Goal: Task Accomplishment & Management: Use online tool/utility

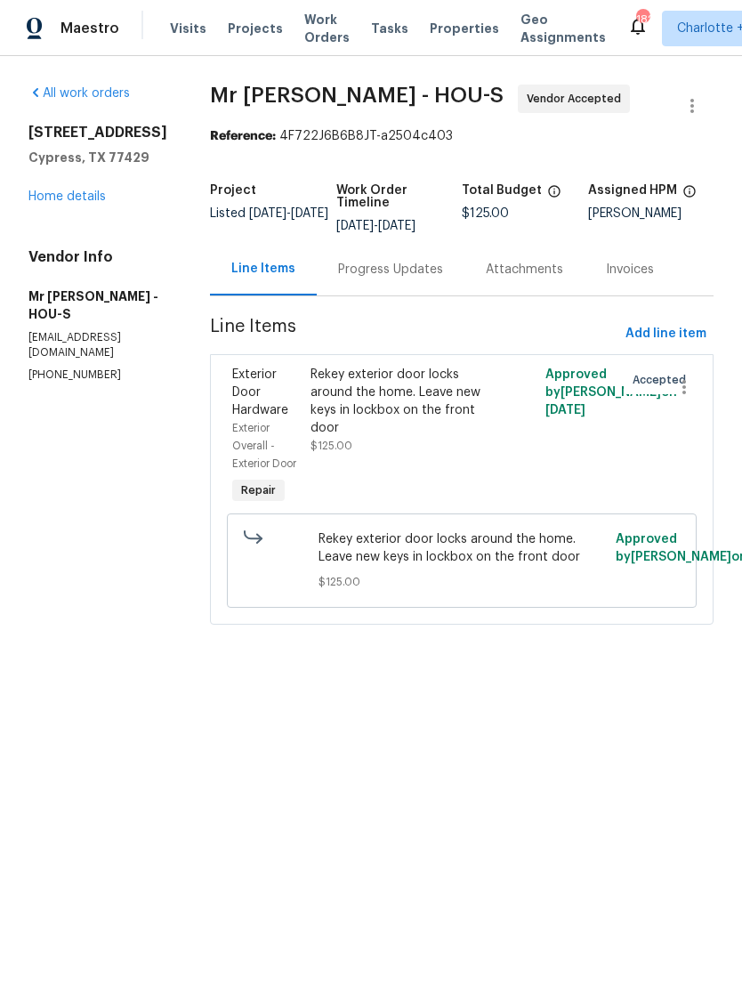
click at [383, 268] on div "Progress Updates" at bounding box center [390, 270] width 105 height 18
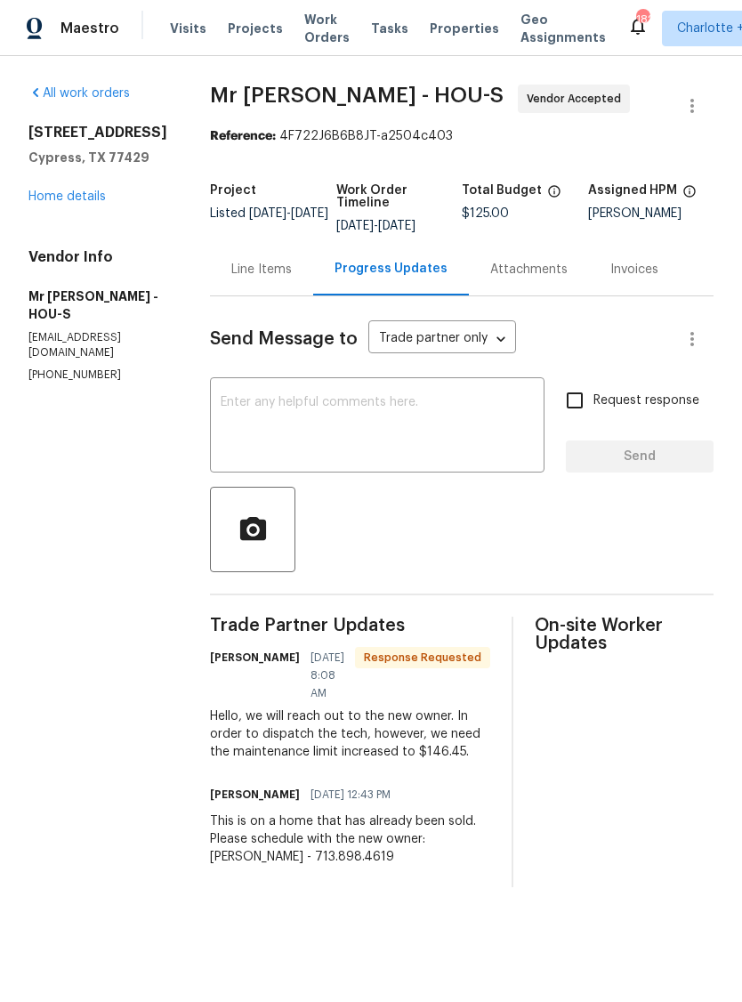
click at [262, 262] on div "Line Items" at bounding box center [261, 270] width 60 height 18
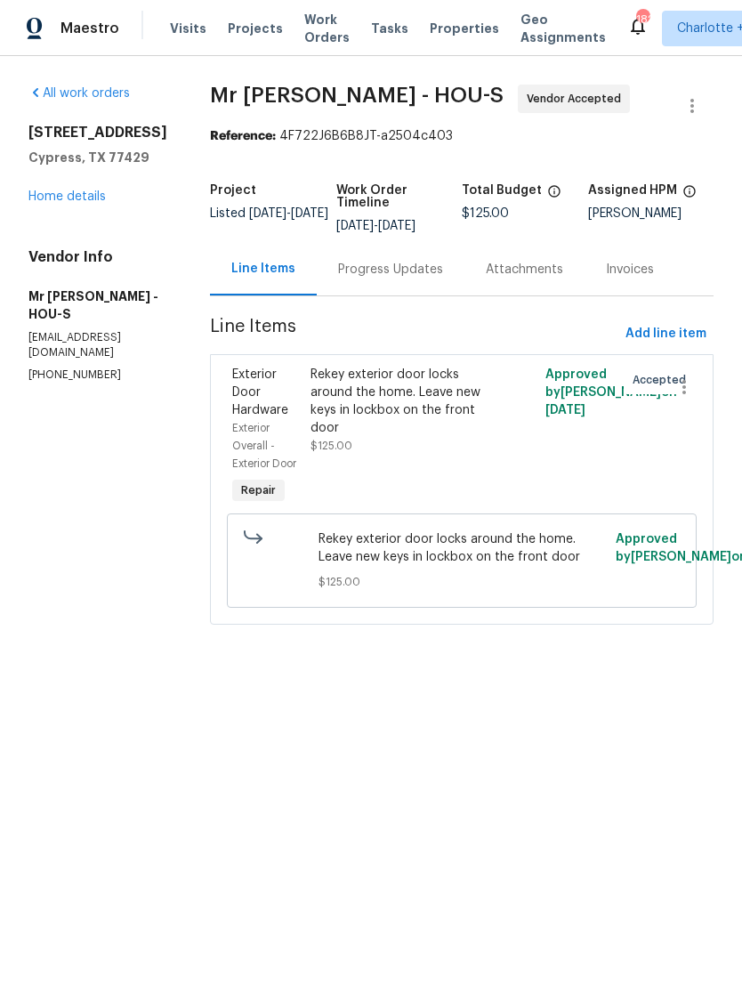
click at [384, 402] on div "Rekey exterior door locks around the home. Leave new keys in lockbox on the fro…" at bounding box center [402, 401] width 185 height 71
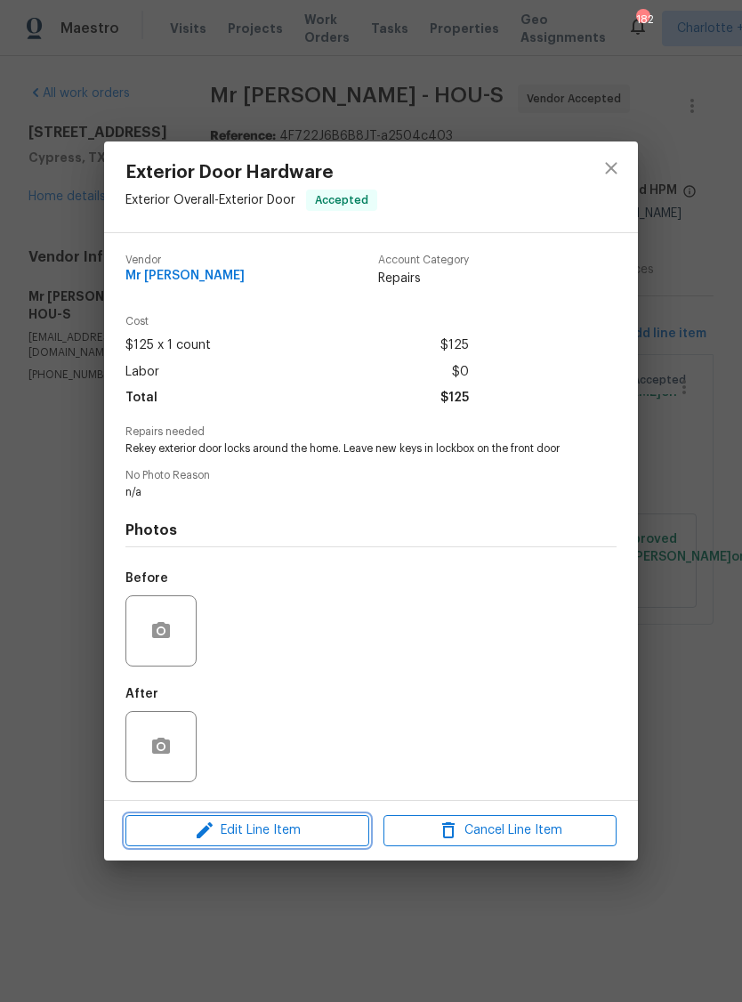
click at [292, 833] on span "Edit Line Item" at bounding box center [247, 830] width 233 height 22
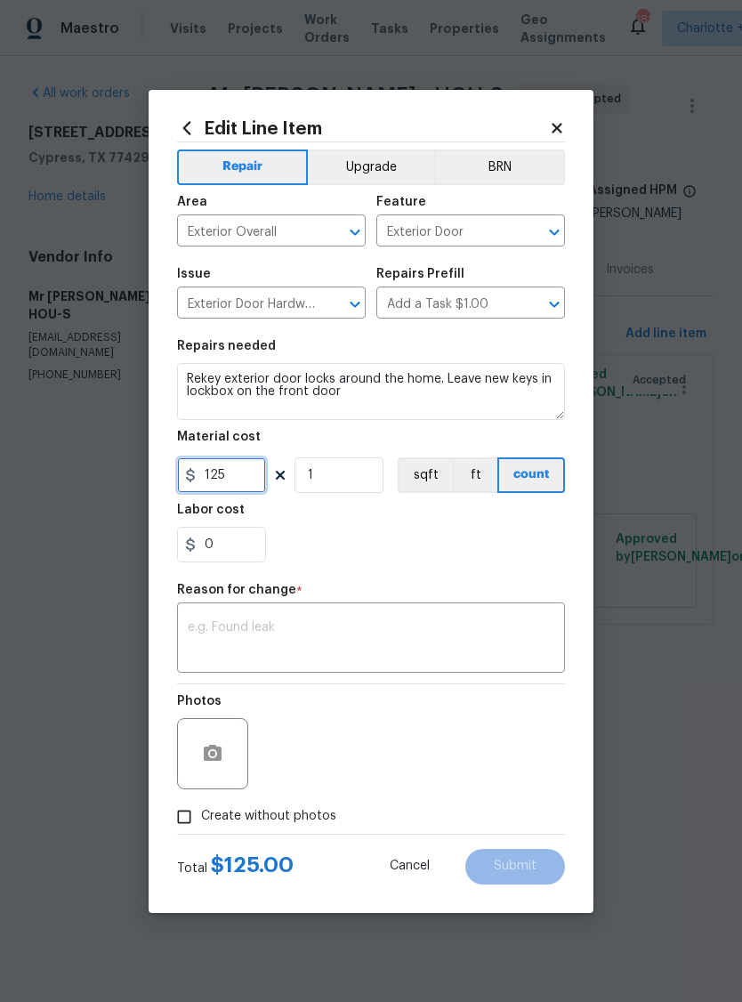
click at [230, 472] on input "125" at bounding box center [221, 475] width 89 height 36
type input "146.45"
click at [349, 579] on div "Repair Upgrade BRN Area Exterior Overall ​ Feature Exterior Door ​ Issue Exteri…" at bounding box center [371, 487] width 388 height 691
click at [328, 623] on textarea at bounding box center [371, 639] width 367 height 37
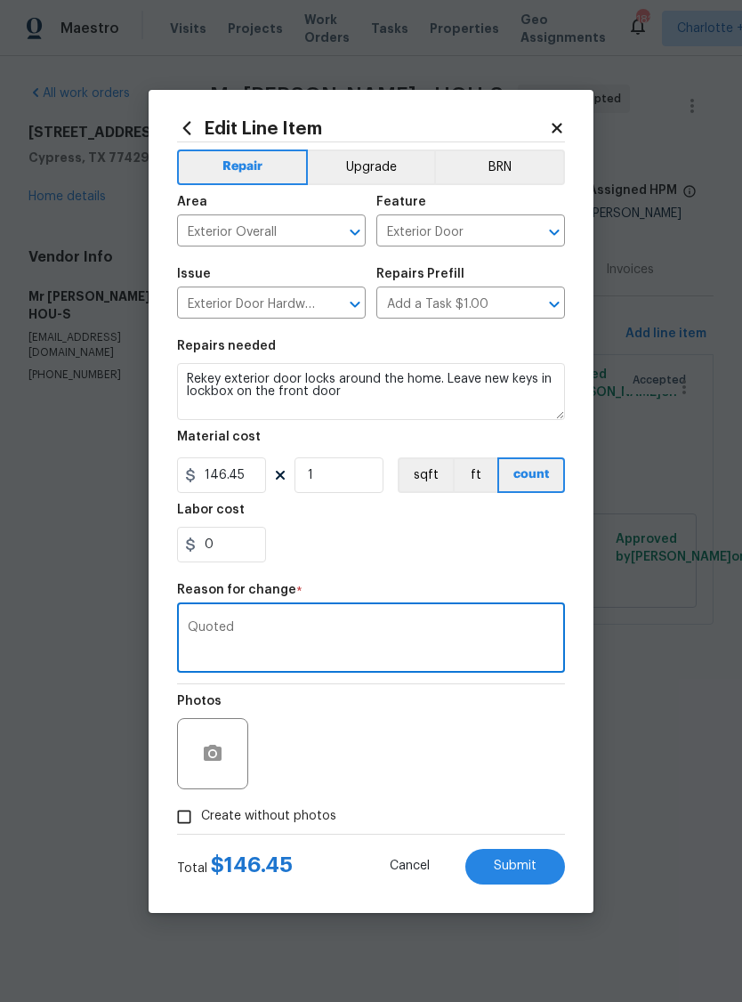
type textarea "Quoted"
click at [521, 866] on span "Submit" at bounding box center [515, 865] width 43 height 13
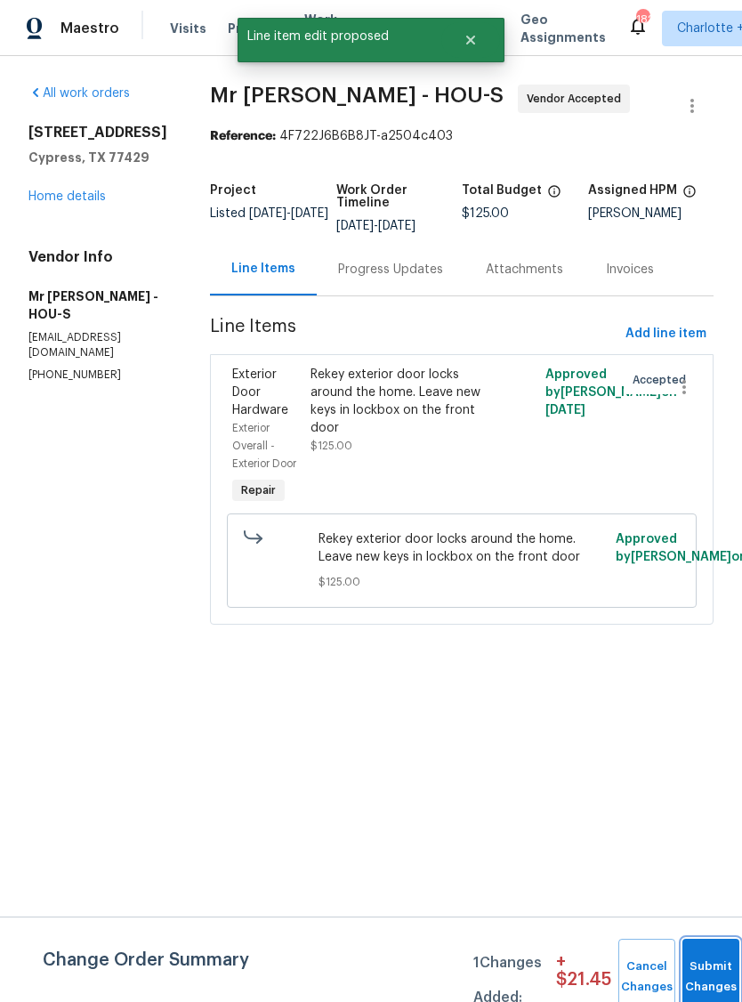
click at [717, 970] on button "Submit Changes" at bounding box center [710, 977] width 57 height 77
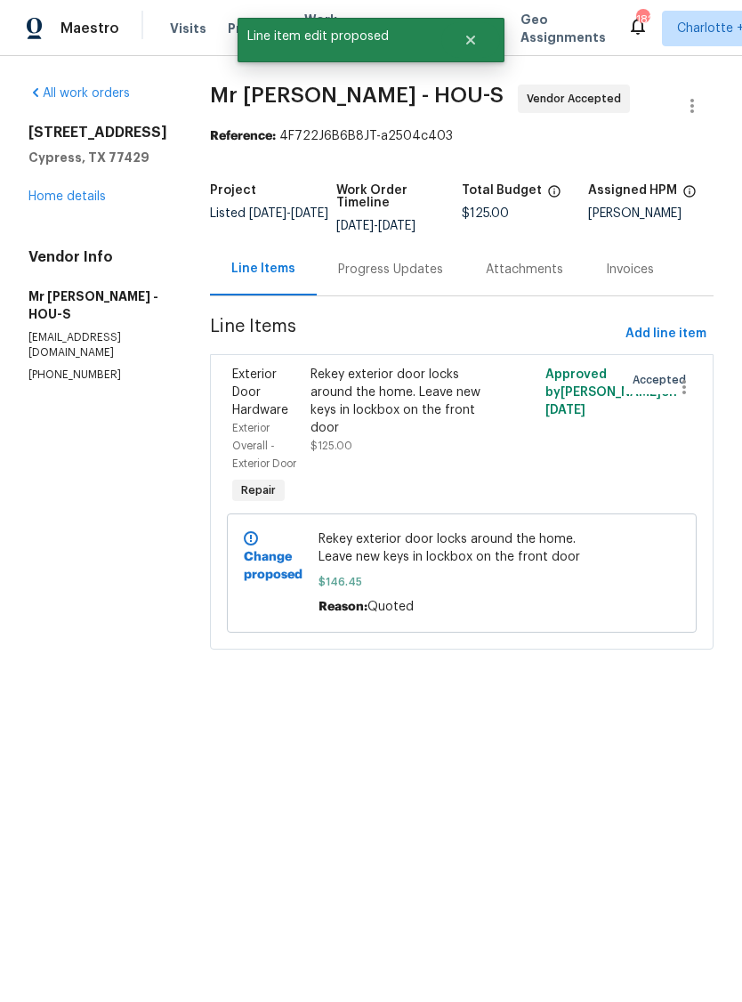
click at [385, 269] on div "Progress Updates" at bounding box center [390, 270] width 105 height 18
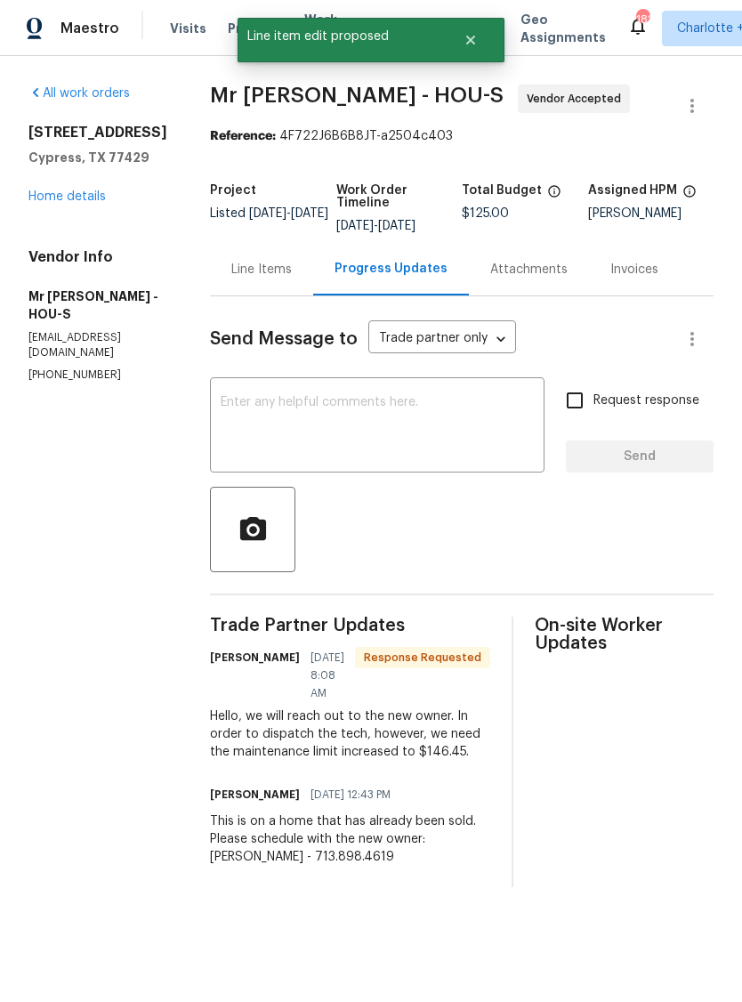
click at [363, 421] on textarea at bounding box center [377, 427] width 313 height 62
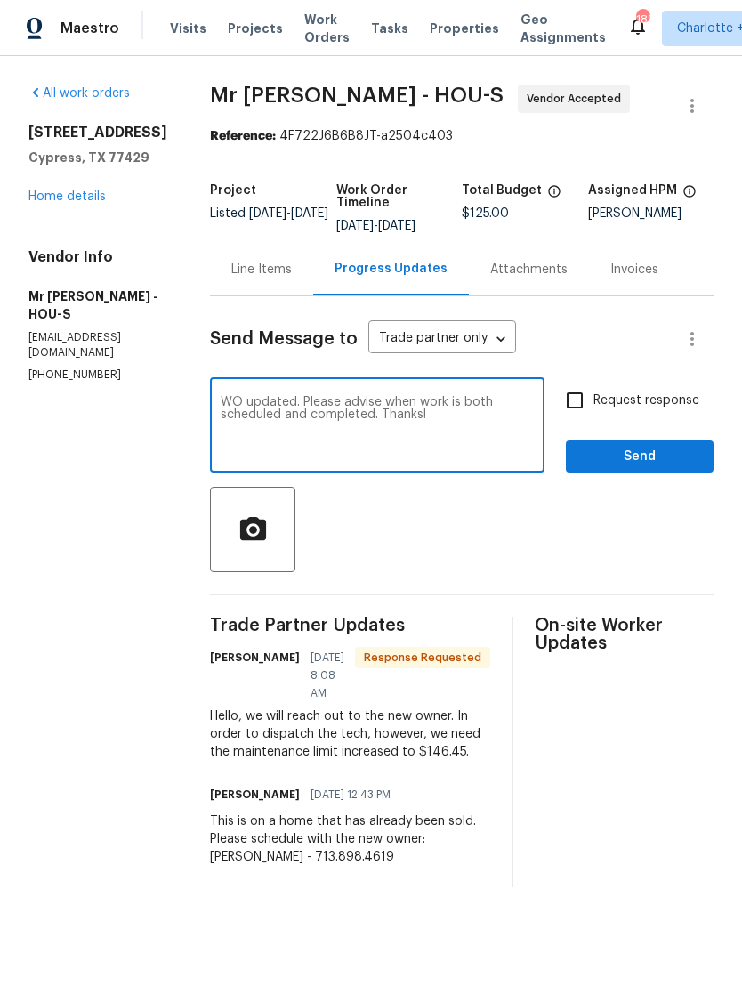
type textarea "WO updated. Please advise when work is both scheduled and completed. Thanks!"
click at [580, 399] on input "Request response" at bounding box center [574, 400] width 37 height 37
checkbox input "true"
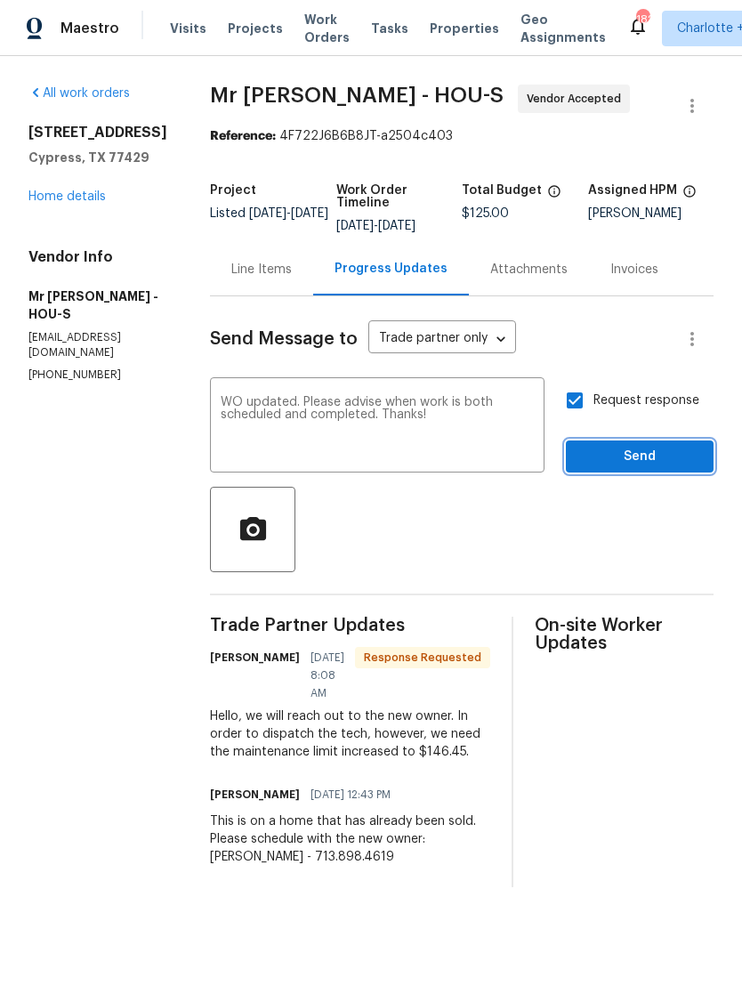
click at [649, 465] on span "Send" at bounding box center [639, 457] width 119 height 22
